Goal: Task Accomplishment & Management: Use online tool/utility

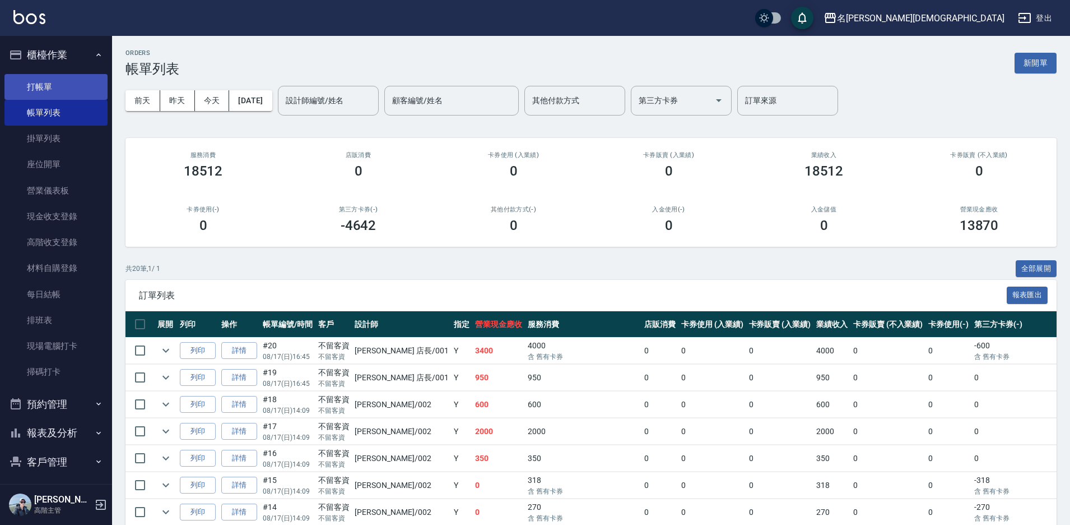
click at [55, 92] on link "打帳單" at bounding box center [55, 87] width 103 height 26
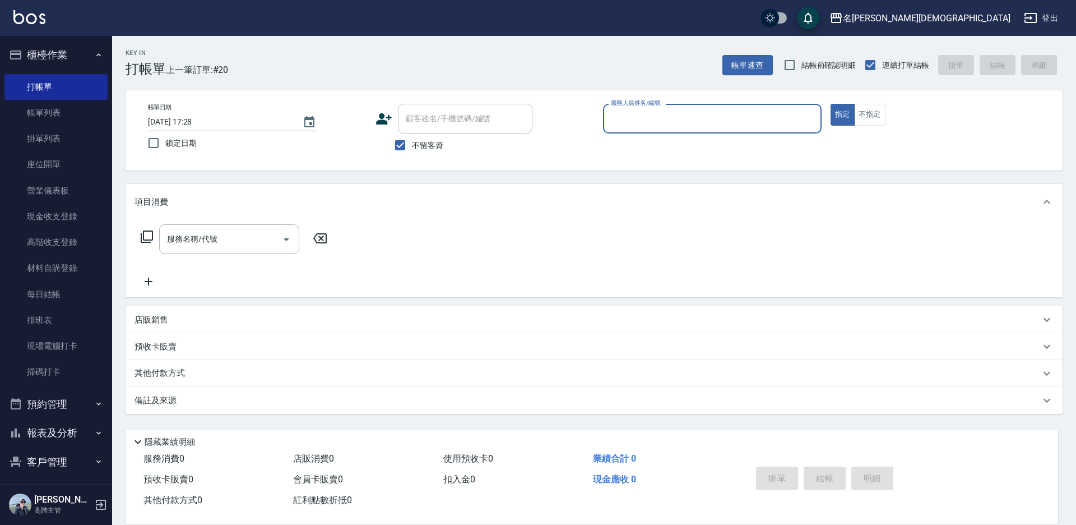
click at [660, 117] on input "服務人員姓名/編號" at bounding box center [712, 119] width 208 height 20
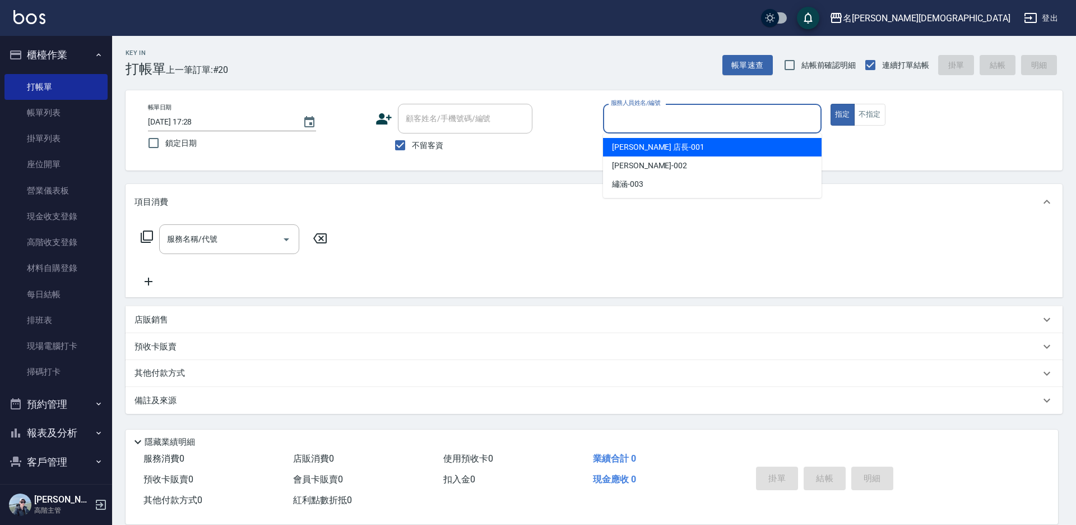
drag, startPoint x: 662, startPoint y: 145, endPoint x: 541, endPoint y: 157, distance: 121.2
click at [659, 145] on div "[PERSON_NAME] 店長 -001" at bounding box center [712, 147] width 219 height 18
type input "[PERSON_NAME] 店長-001"
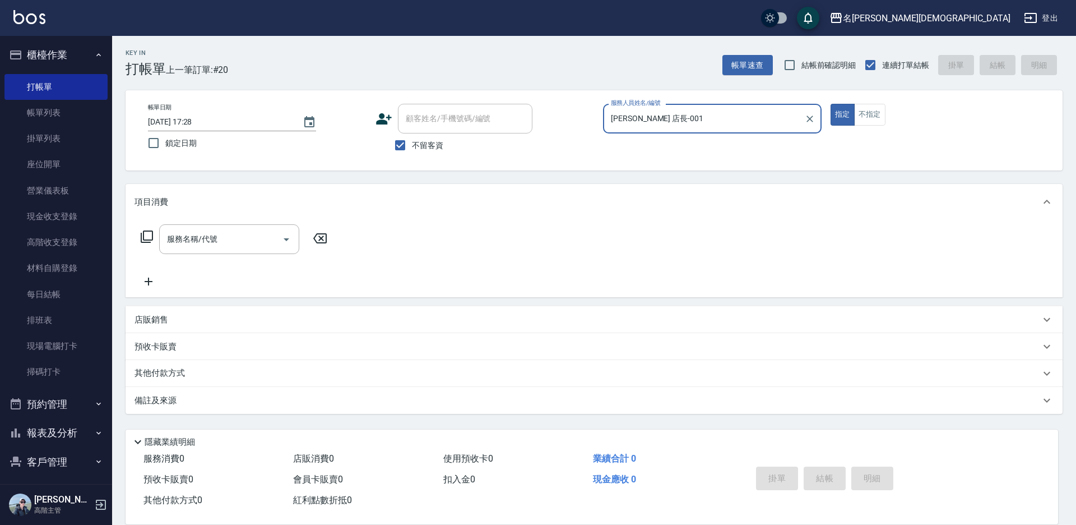
click at [146, 234] on icon at bounding box center [146, 236] width 13 height 13
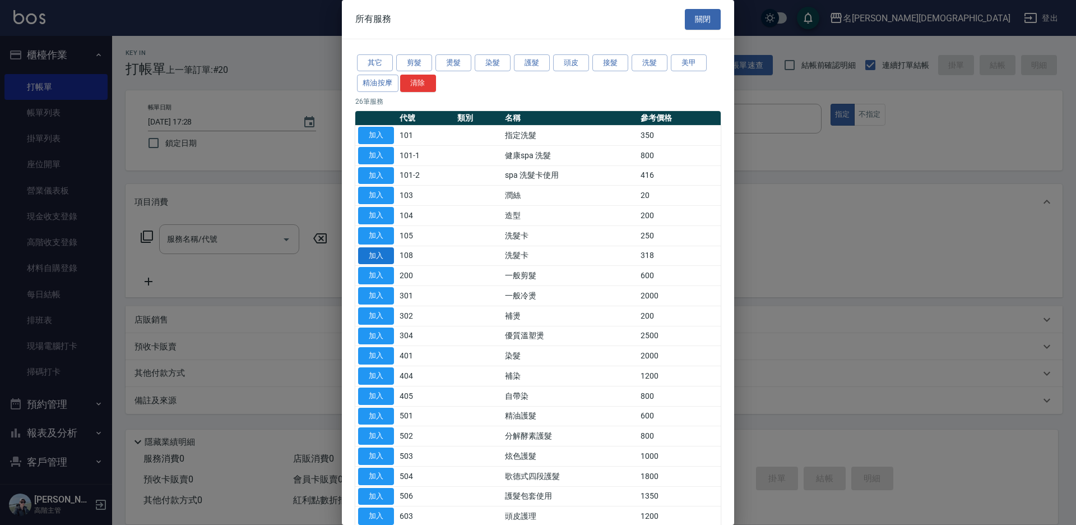
click at [387, 255] on button "加入" at bounding box center [376, 255] width 36 height 17
type input "洗髮卡(108)"
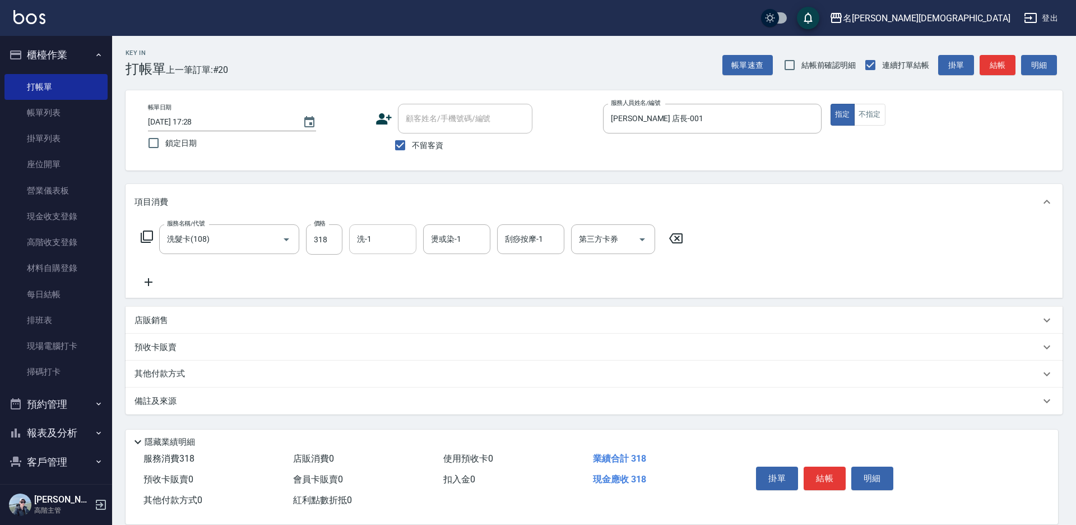
click at [382, 240] on input "洗-1" at bounding box center [382, 239] width 57 height 20
drag, startPoint x: 382, startPoint y: 305, endPoint x: 401, endPoint y: 311, distance: 20.4
click at [382, 310] on span "繡涵 -003" at bounding box center [373, 316] width 31 height 12
type input "繡涵-003"
click at [596, 233] on input "第三方卡券" at bounding box center [604, 239] width 57 height 20
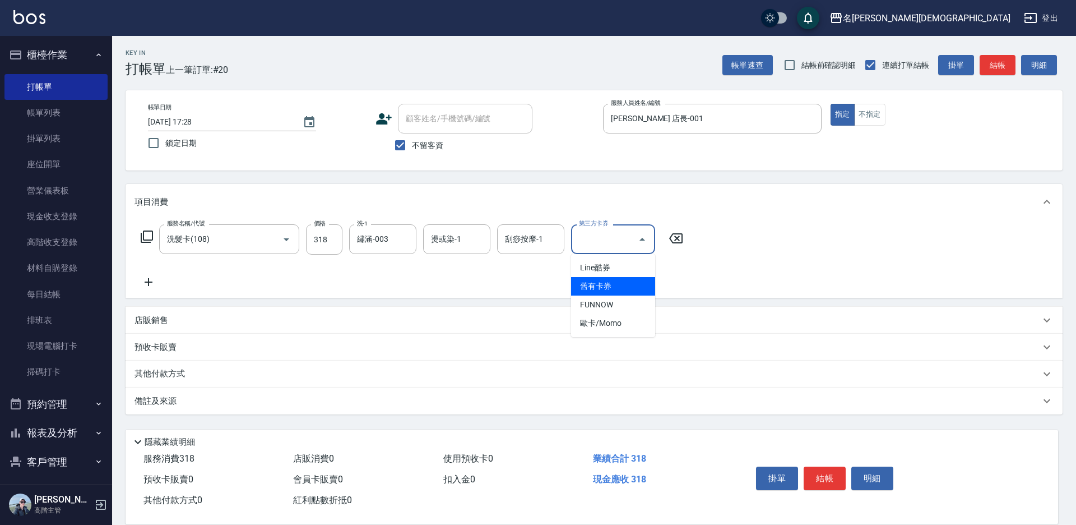
click at [610, 293] on span "舊有卡券" at bounding box center [613, 286] width 84 height 18
type input "舊有卡券"
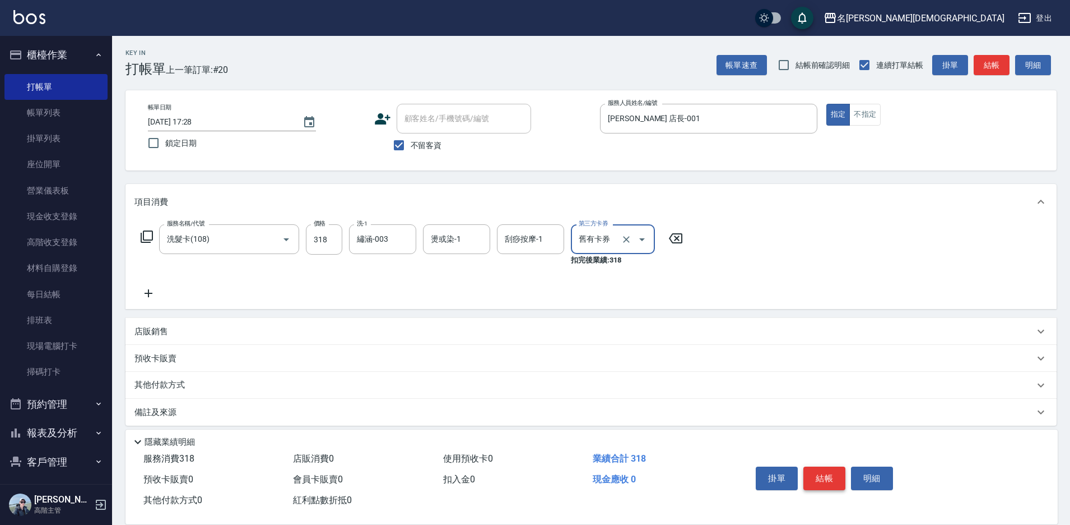
click at [833, 473] on button "結帳" at bounding box center [825, 478] width 42 height 24
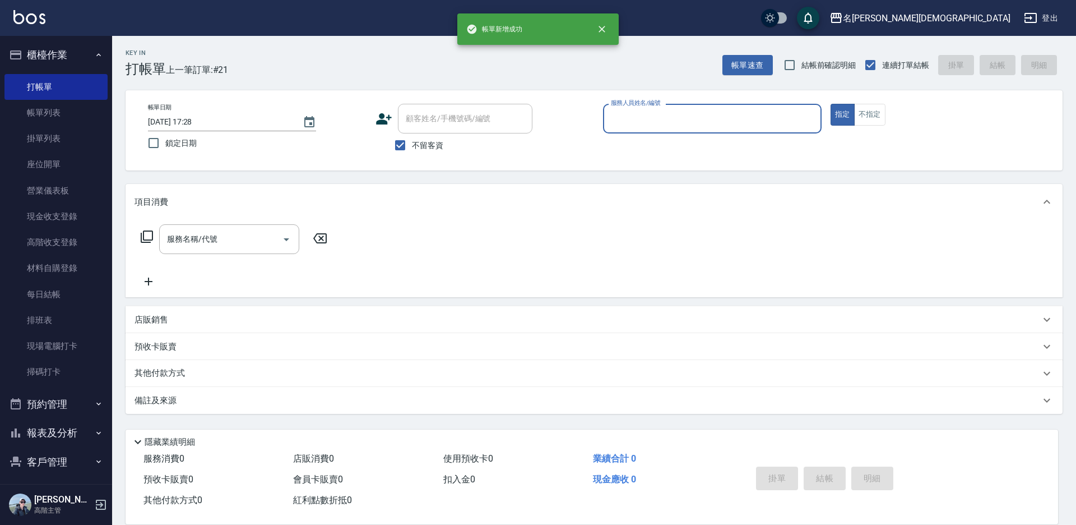
click at [624, 122] on input "服務人員姓名/編號" at bounding box center [712, 119] width 208 height 20
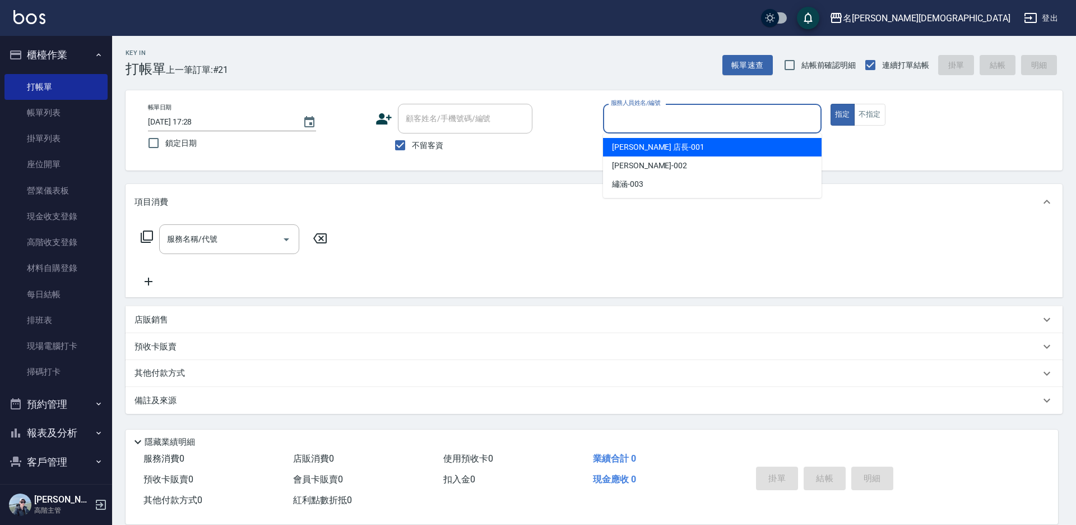
click at [630, 147] on span "[PERSON_NAME] 店長 -001" at bounding box center [658, 147] width 92 height 12
type input "[PERSON_NAME] 店長-001"
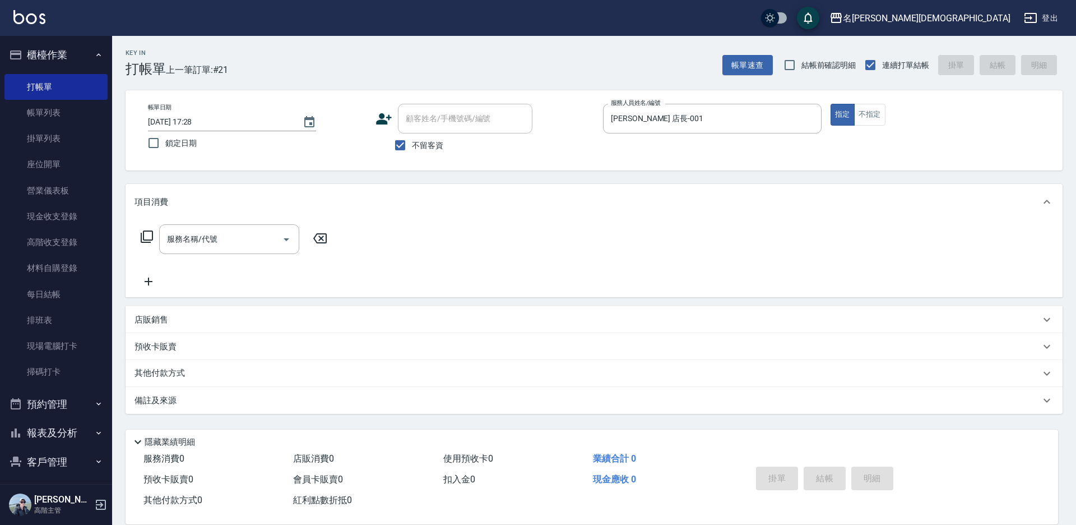
click at [147, 232] on icon at bounding box center [146, 236] width 13 height 13
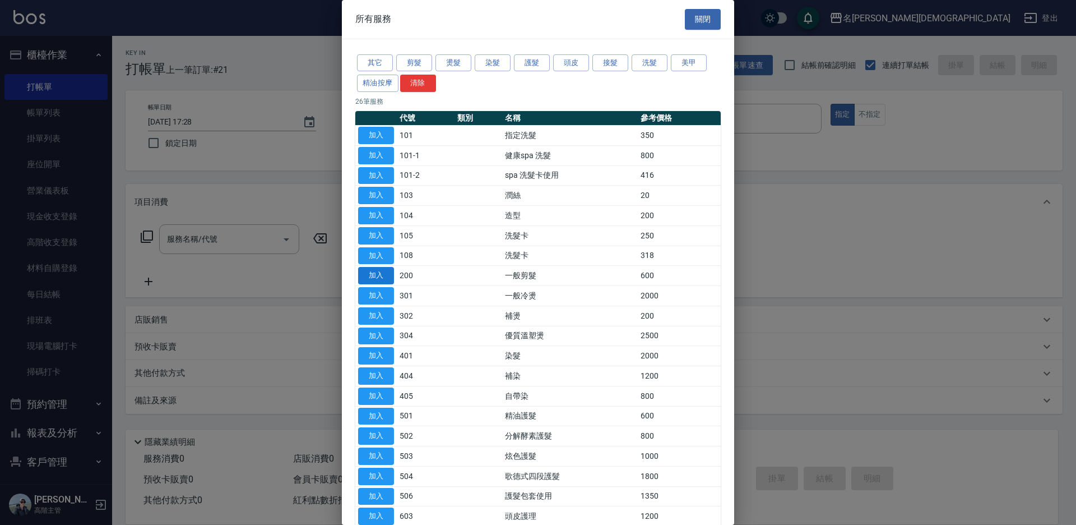
click at [377, 277] on button "加入" at bounding box center [376, 275] width 36 height 17
type input "一般剪髮(200)"
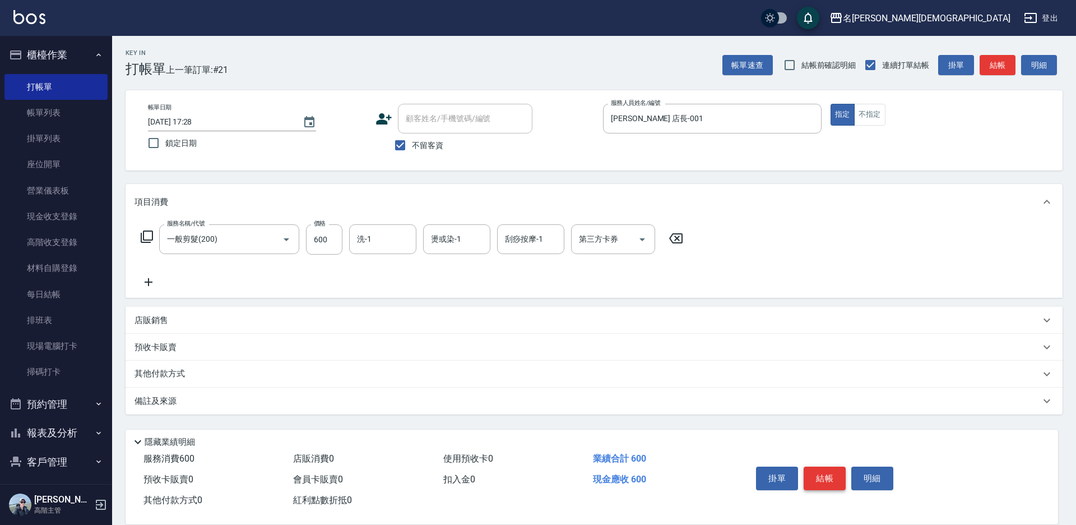
click at [822, 471] on button "結帳" at bounding box center [825, 478] width 42 height 24
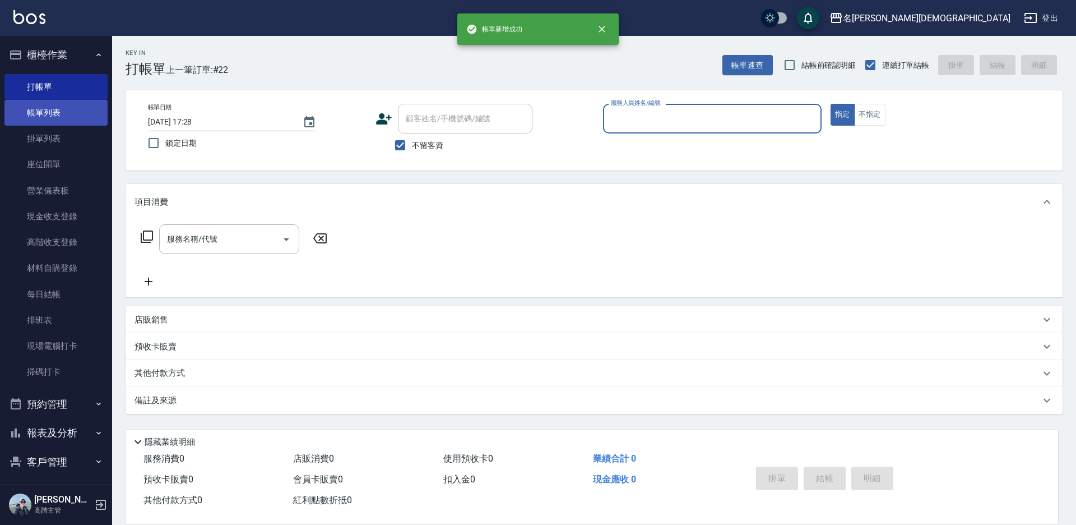
click at [35, 112] on link "帳單列表" at bounding box center [55, 113] width 103 height 26
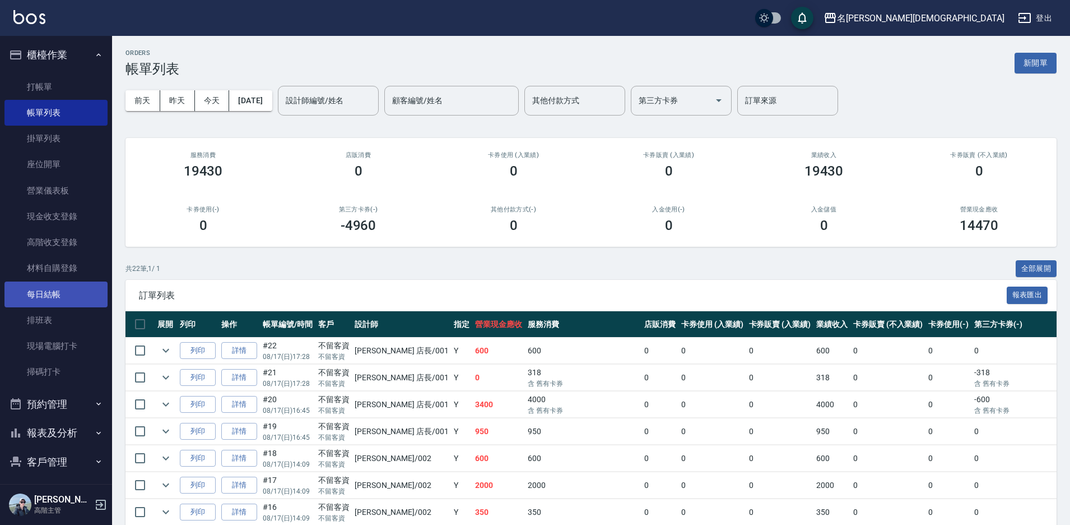
click at [41, 296] on link "每日結帳" at bounding box center [55, 294] width 103 height 26
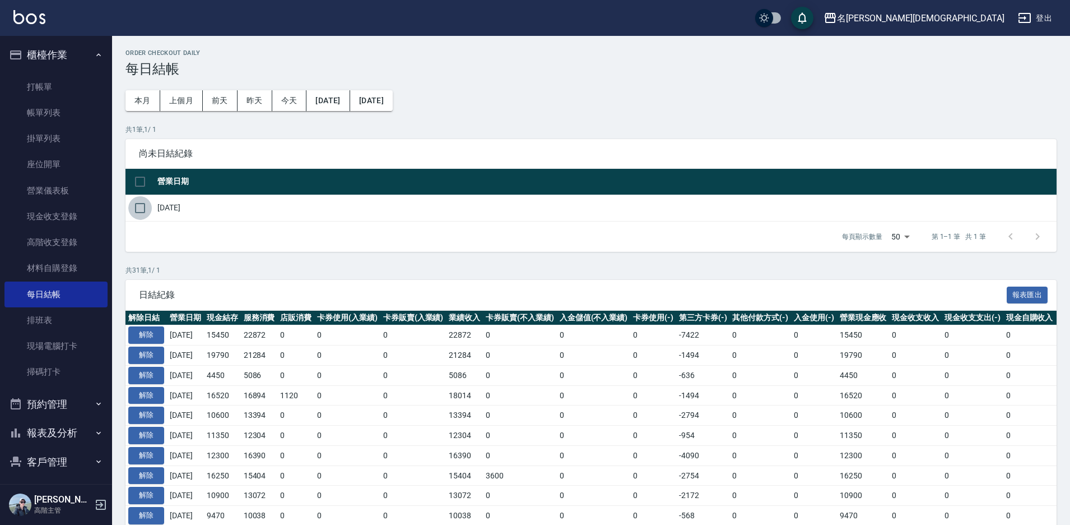
click at [142, 207] on input "checkbox" at bounding box center [140, 208] width 24 height 24
checkbox input "true"
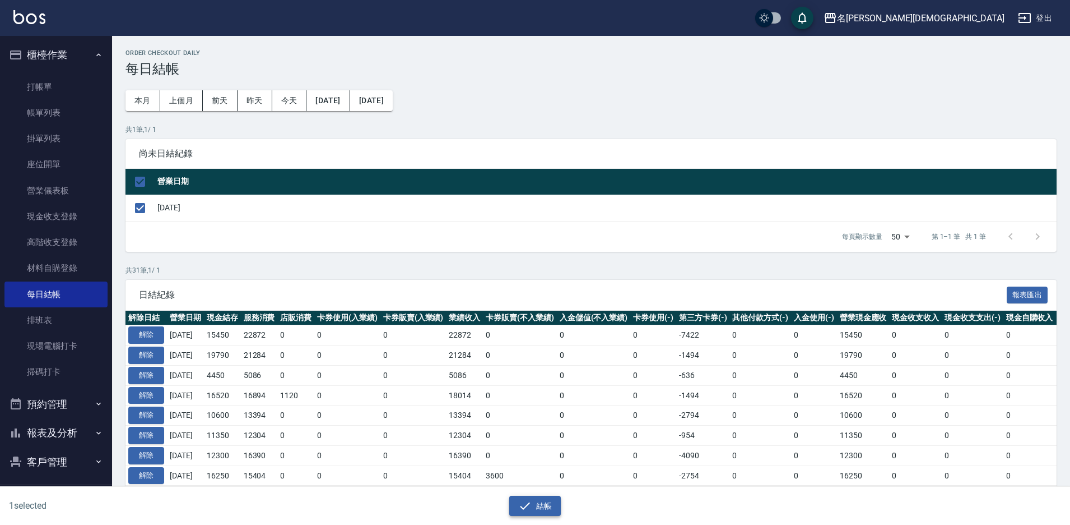
click at [545, 511] on button "結帳" at bounding box center [535, 505] width 52 height 21
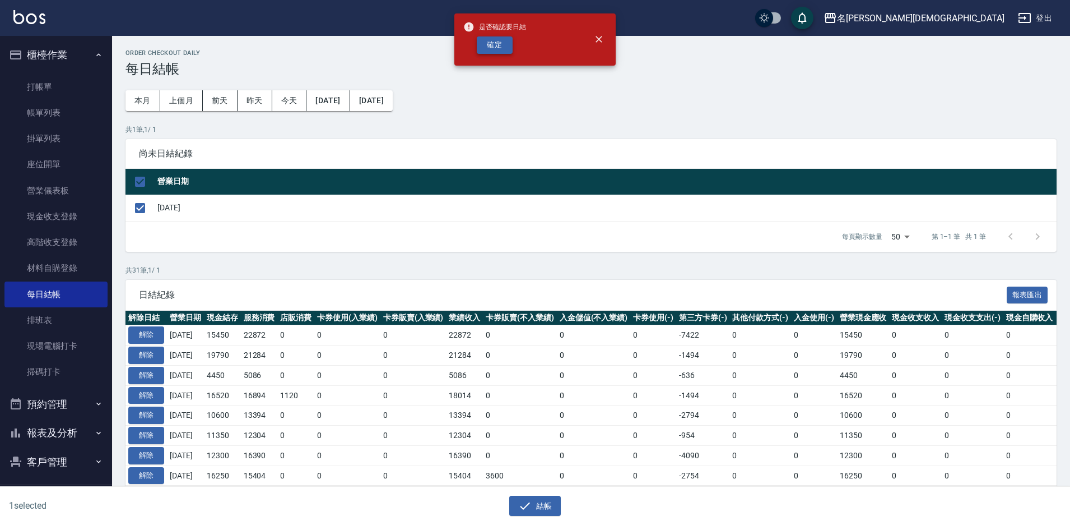
click at [498, 43] on button "確定" at bounding box center [495, 44] width 36 height 17
checkbox input "false"
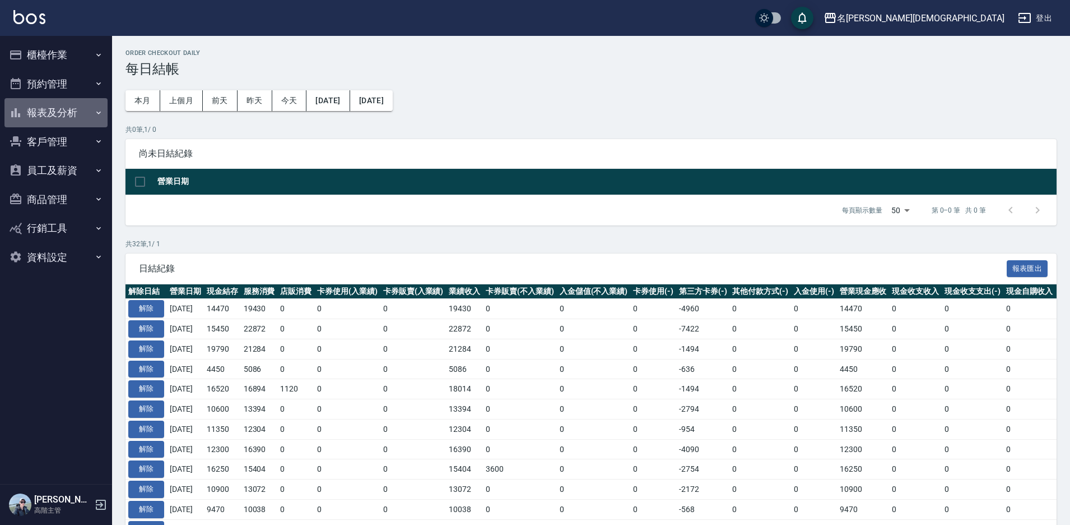
click at [48, 113] on button "報表及分析" at bounding box center [55, 112] width 103 height 29
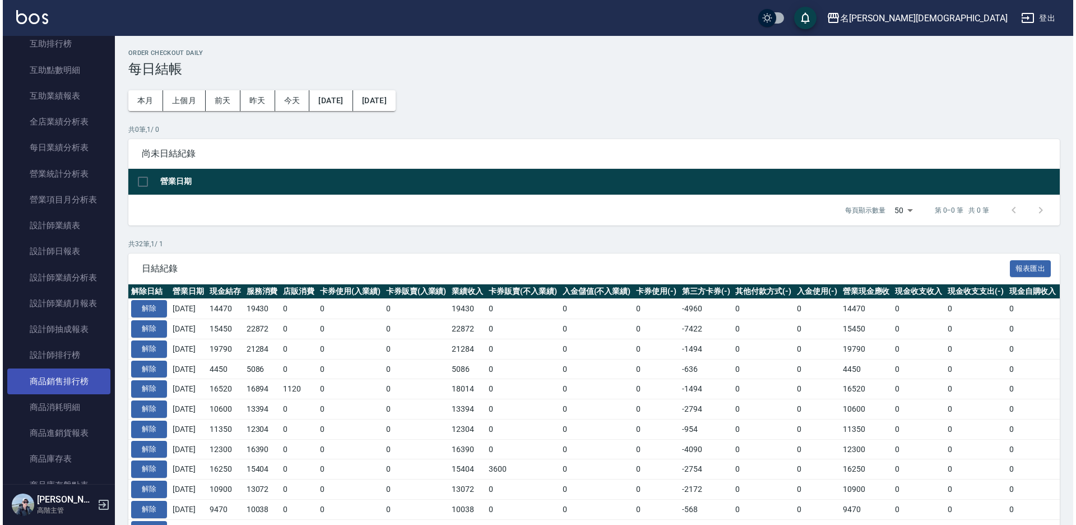
scroll to position [336, 0]
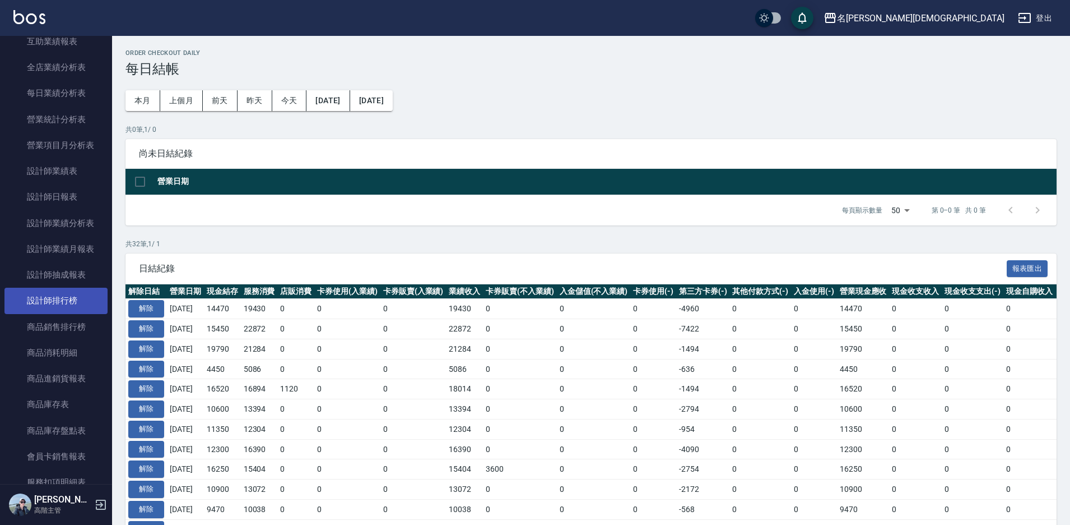
click at [61, 304] on link "設計師排行榜" at bounding box center [55, 301] width 103 height 26
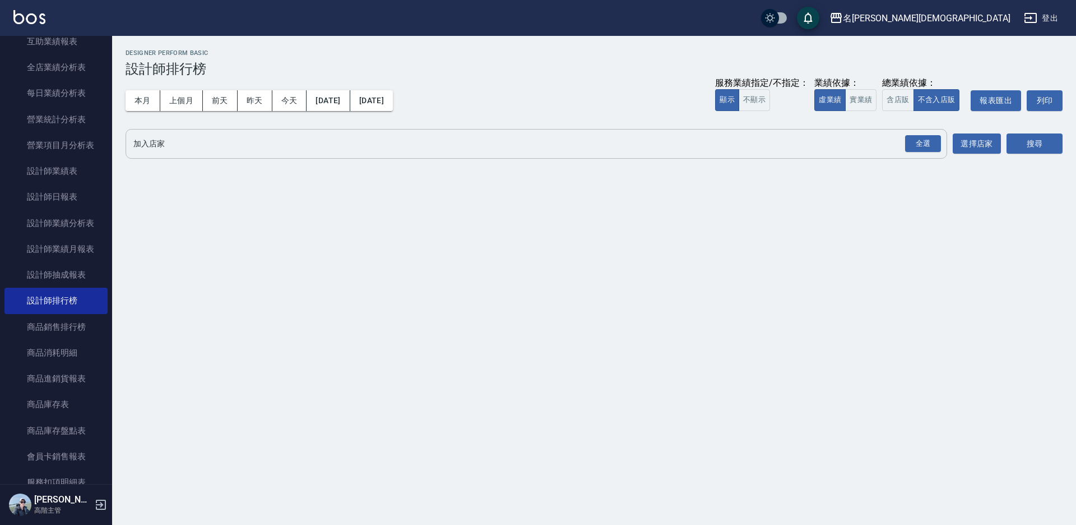
drag, startPoint x: 914, startPoint y: 147, endPoint x: 947, endPoint y: 147, distance: 33.1
click at [915, 147] on div "全選" at bounding box center [923, 143] width 36 height 17
click at [1022, 142] on button "搜尋" at bounding box center [1035, 144] width 56 height 21
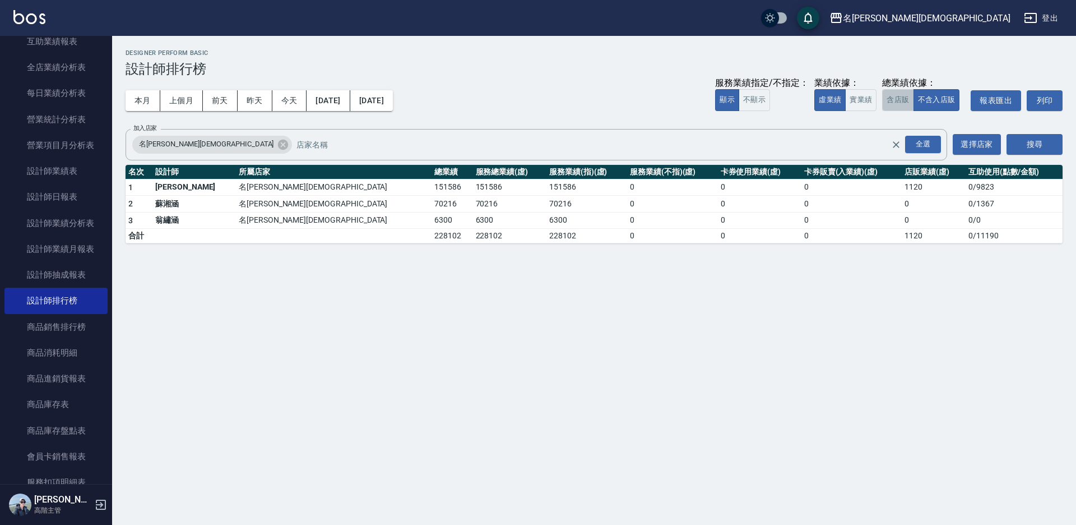
click at [905, 98] on button "含店販" at bounding box center [897, 100] width 31 height 22
